Goal: Task Accomplishment & Management: Use online tool/utility

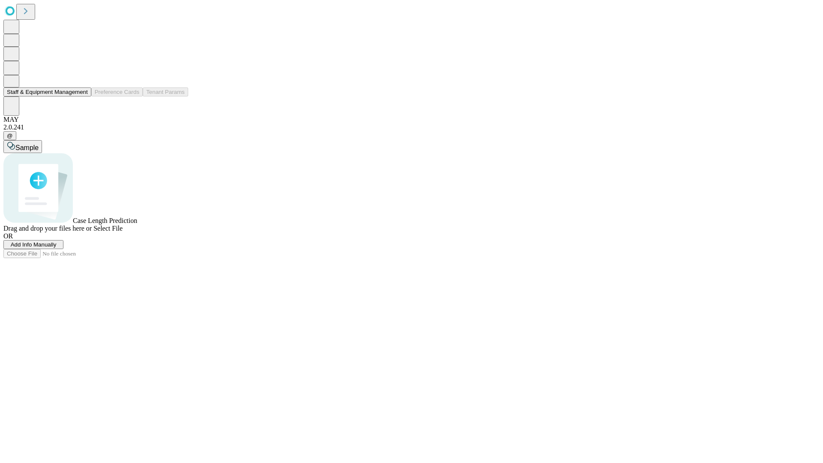
click at [82, 96] on button "Staff & Equipment Management" at bounding box center [47, 91] width 88 height 9
